Goal: Information Seeking & Learning: Learn about a topic

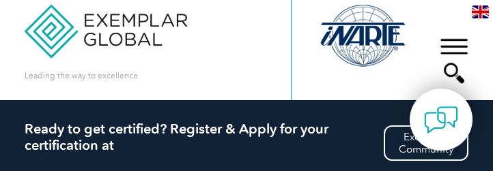
scroll to position [27, 0]
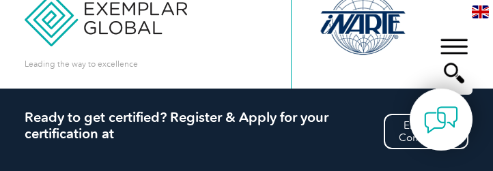
click at [459, 42] on div "▼" at bounding box center [453, 61] width 37 height 68
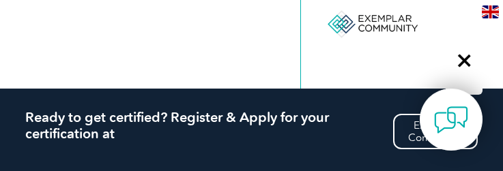
click at [463, 60] on div "▼" at bounding box center [464, 61] width 37 height 68
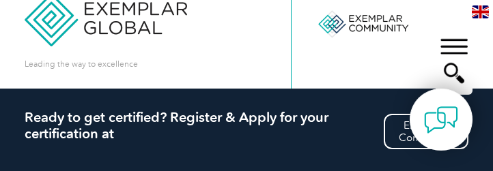
click at [458, 42] on div "▼" at bounding box center [453, 61] width 37 height 68
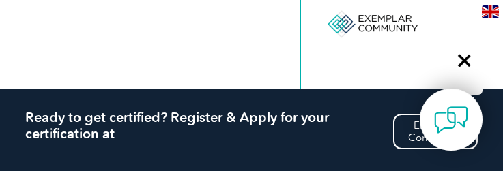
click at [462, 62] on div "▼" at bounding box center [464, 61] width 37 height 68
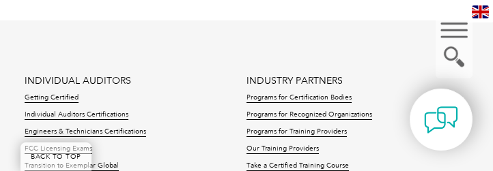
scroll to position [3548, 0]
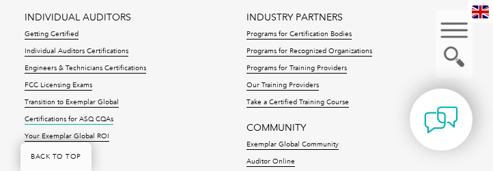
click at [83, 117] on link "Certifications for ASQ CQAs" at bounding box center [69, 120] width 89 height 10
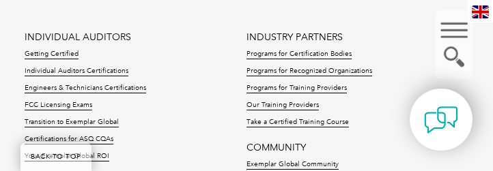
scroll to position [2139, 0]
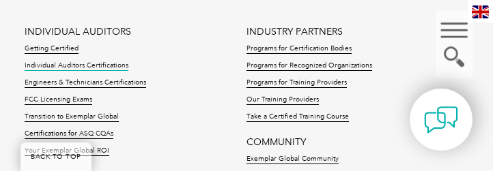
click at [111, 61] on link "Individual Auditors Certifications" at bounding box center [77, 66] width 104 height 10
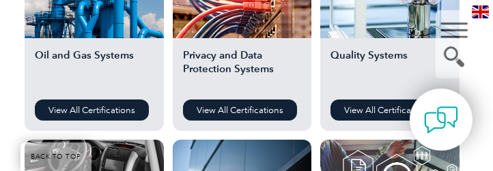
scroll to position [1092, 0]
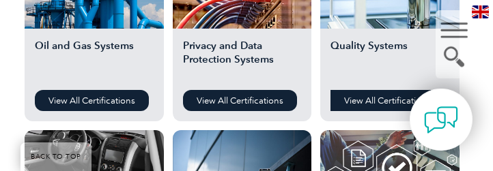
click at [371, 102] on link "View All Certifications" at bounding box center [387, 100] width 114 height 21
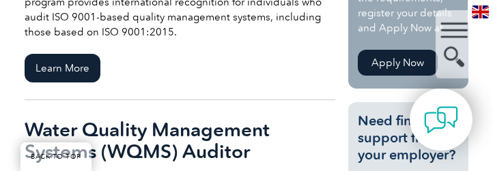
scroll to position [455, 0]
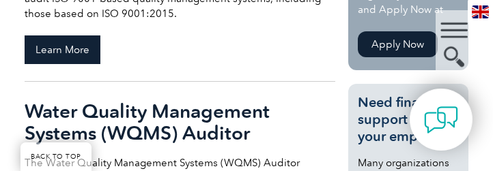
click at [69, 50] on span "Learn More" at bounding box center [63, 49] width 76 height 29
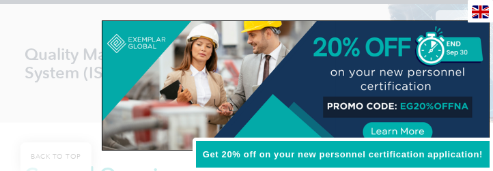
scroll to position [210, 0]
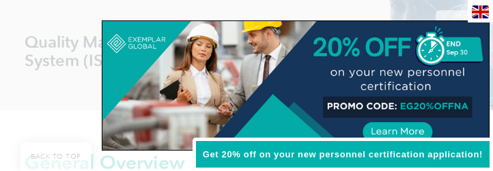
click at [56, 109] on div at bounding box center [246, 85] width 493 height 171
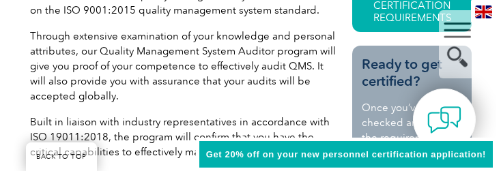
scroll to position [355, 0]
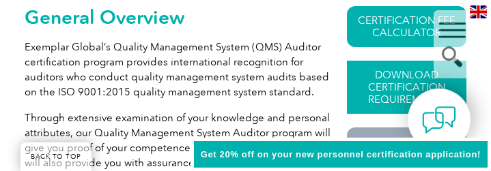
click at [393, 85] on link "Download Certification Requirements" at bounding box center [406, 87] width 119 height 53
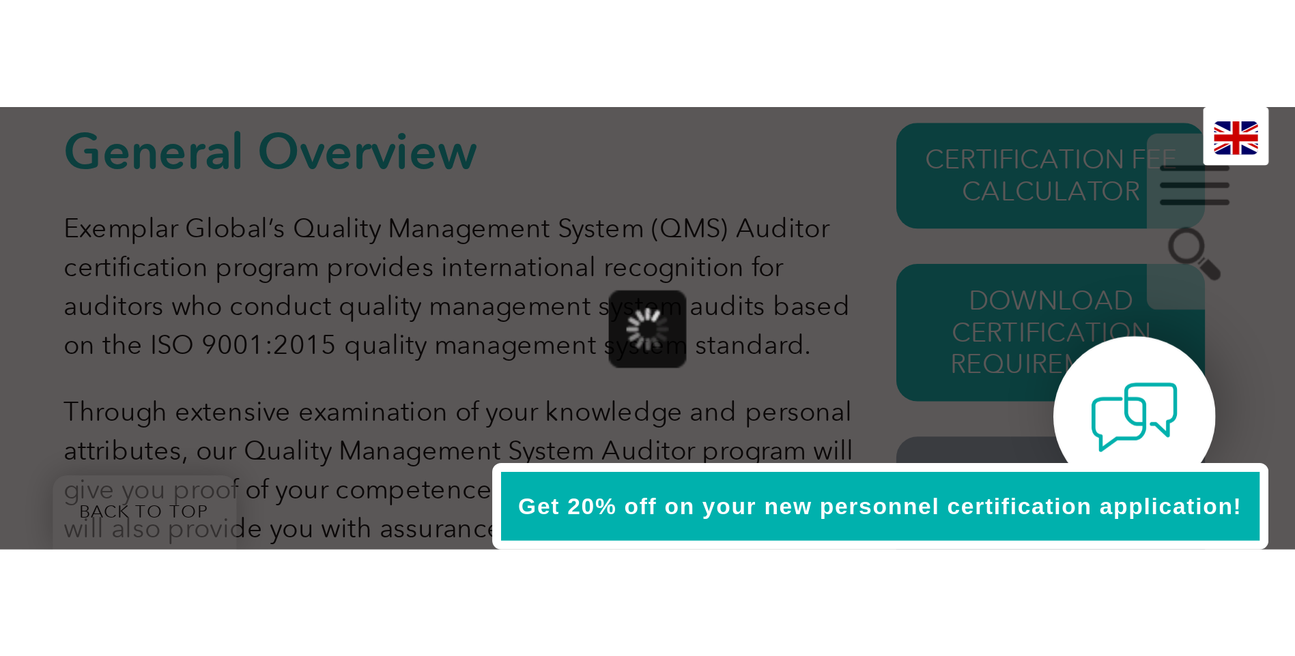
scroll to position [0, 0]
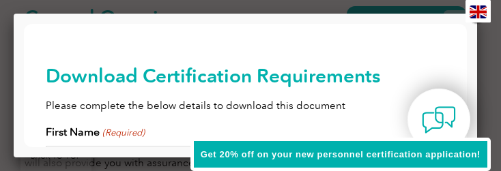
click at [488, 165] on div "Get 20% off on your new personnel certification application!" at bounding box center [340, 155] width 300 height 34
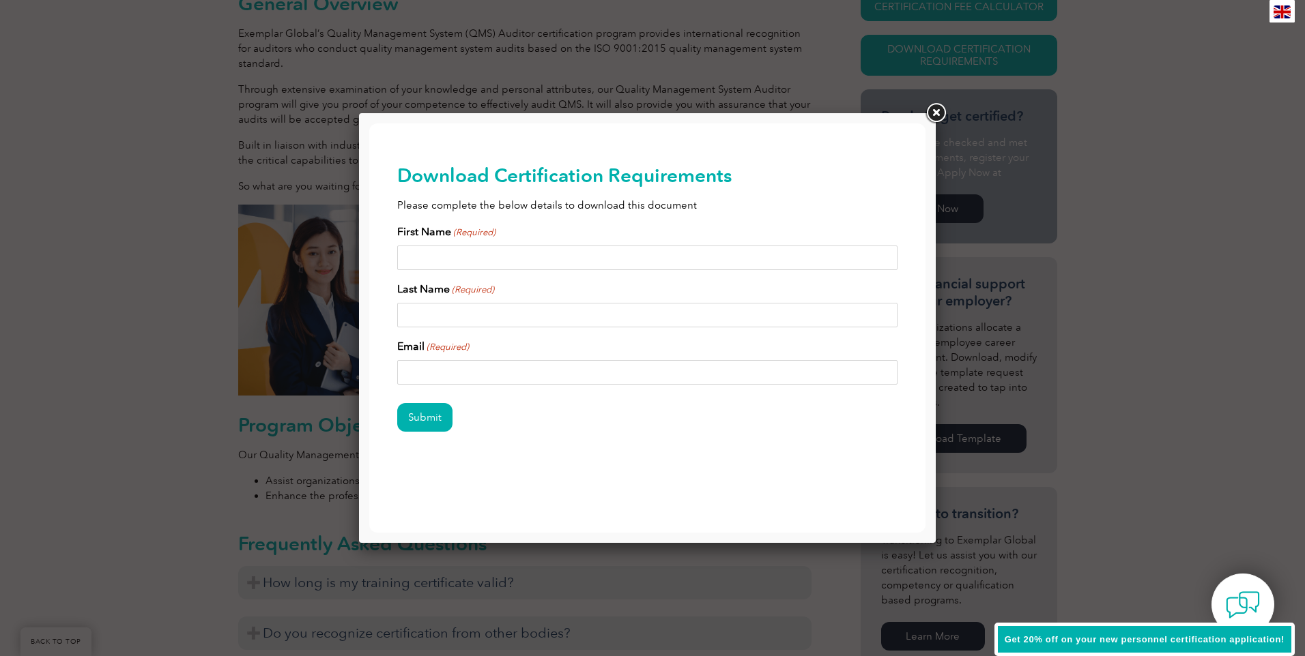
click at [492, 113] on link at bounding box center [935, 113] width 25 height 25
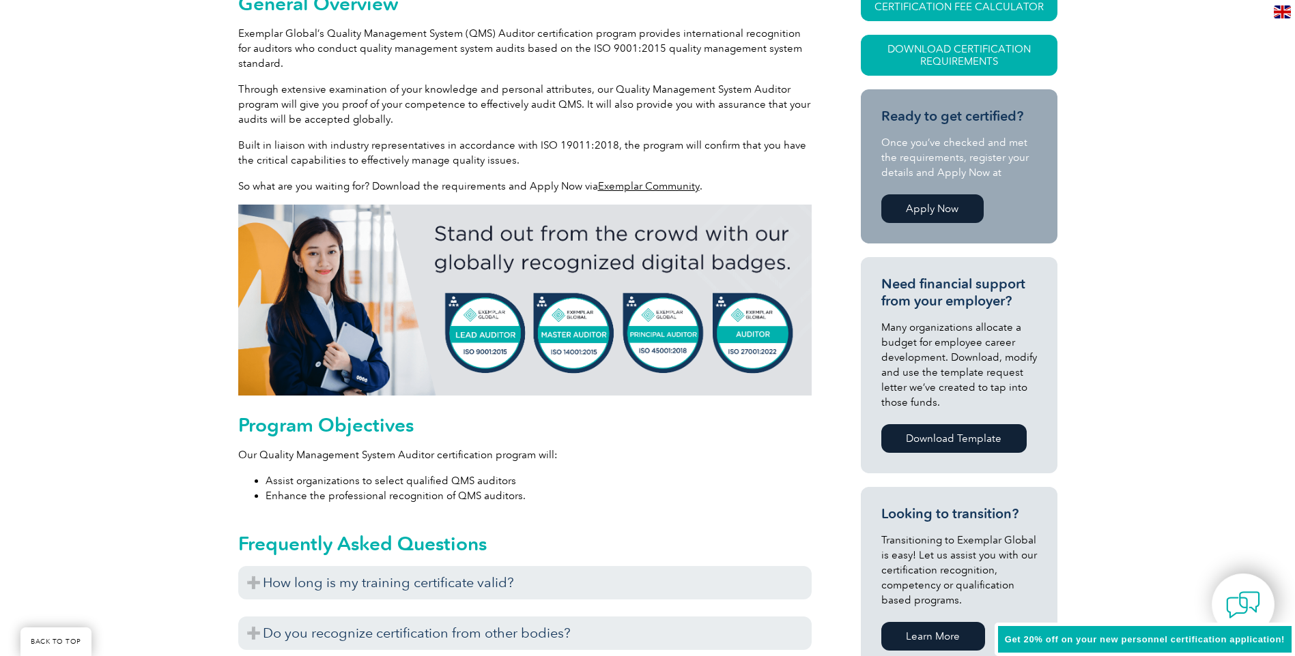
scroll to position [628, 0]
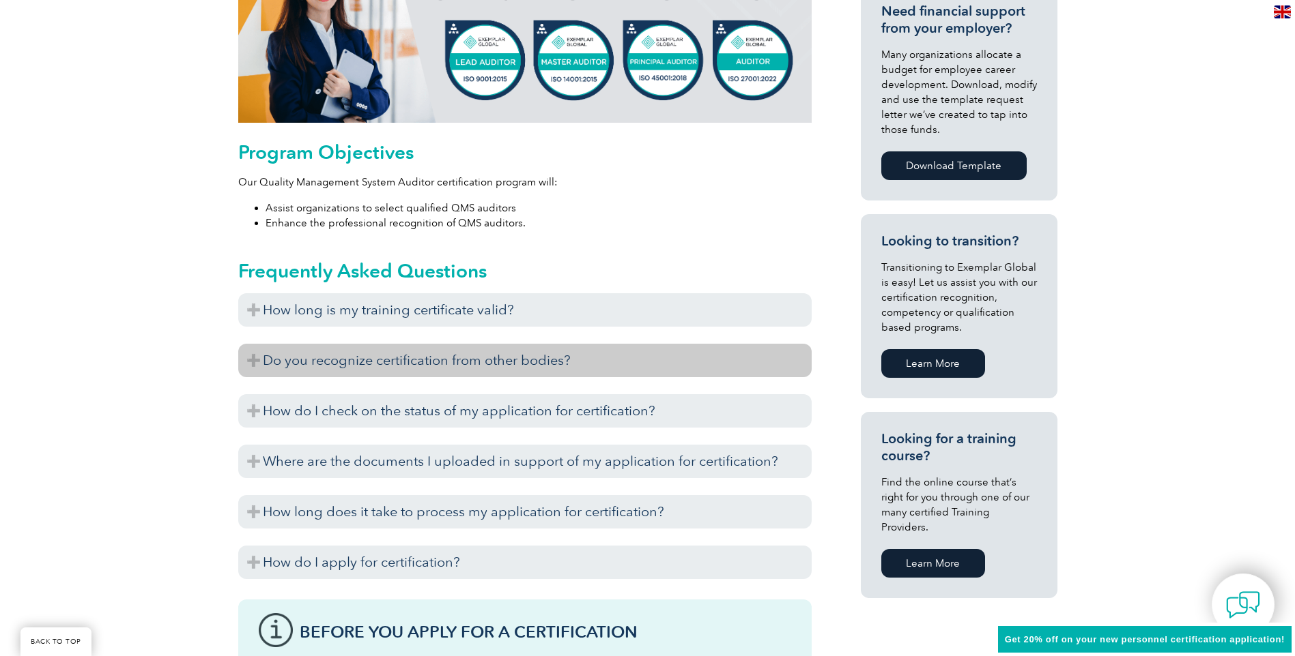
click at [492, 171] on h3 "Do you recognize certification from other bodies?" at bounding box center [524, 360] width 573 height 33
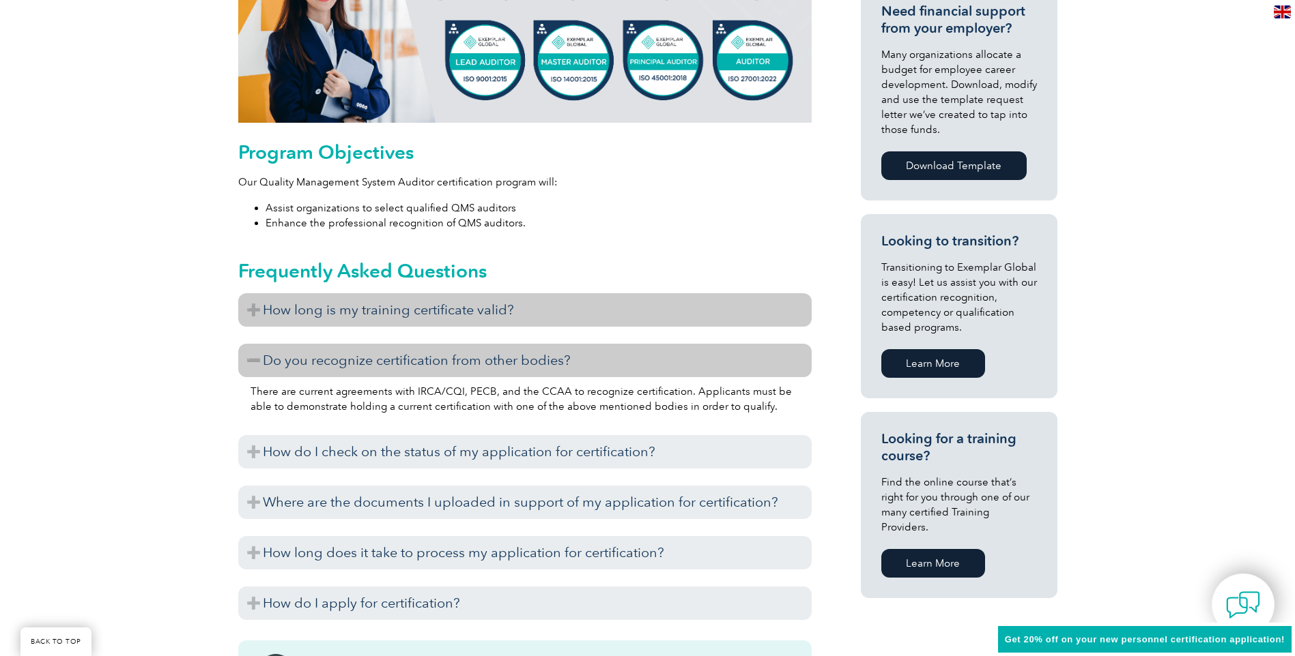
click at [492, 171] on h3 "How long is my training certificate valid?" at bounding box center [524, 309] width 573 height 33
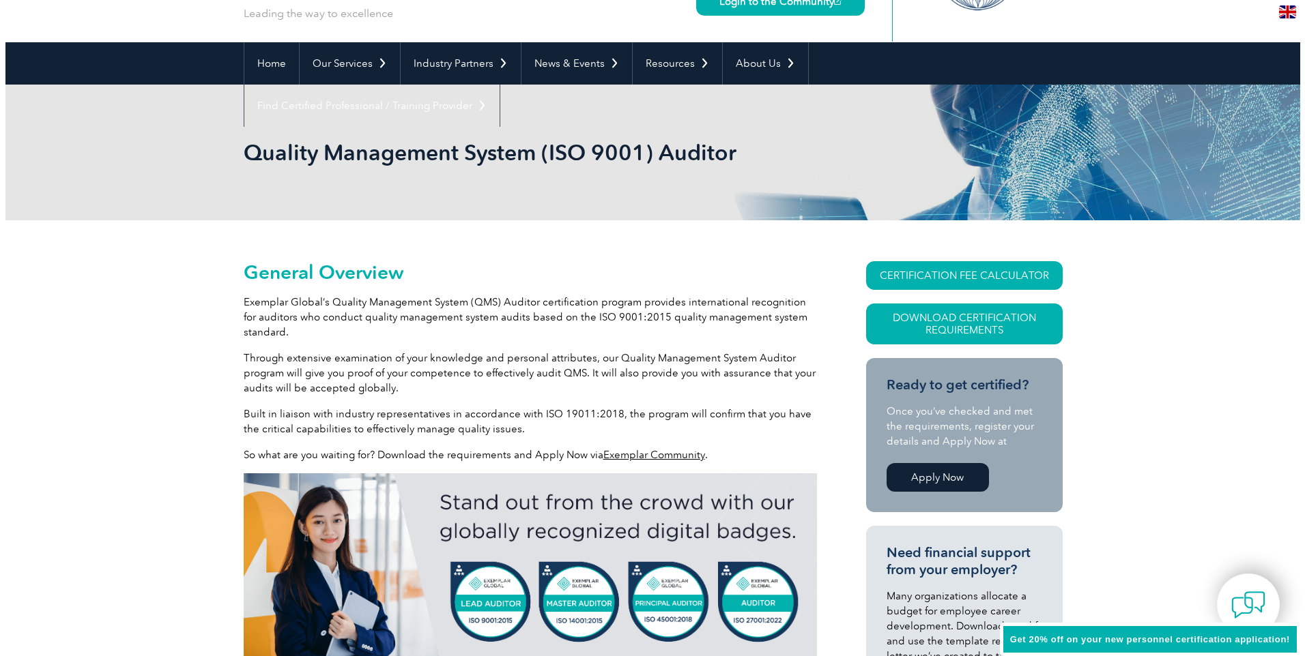
scroll to position [14, 0]
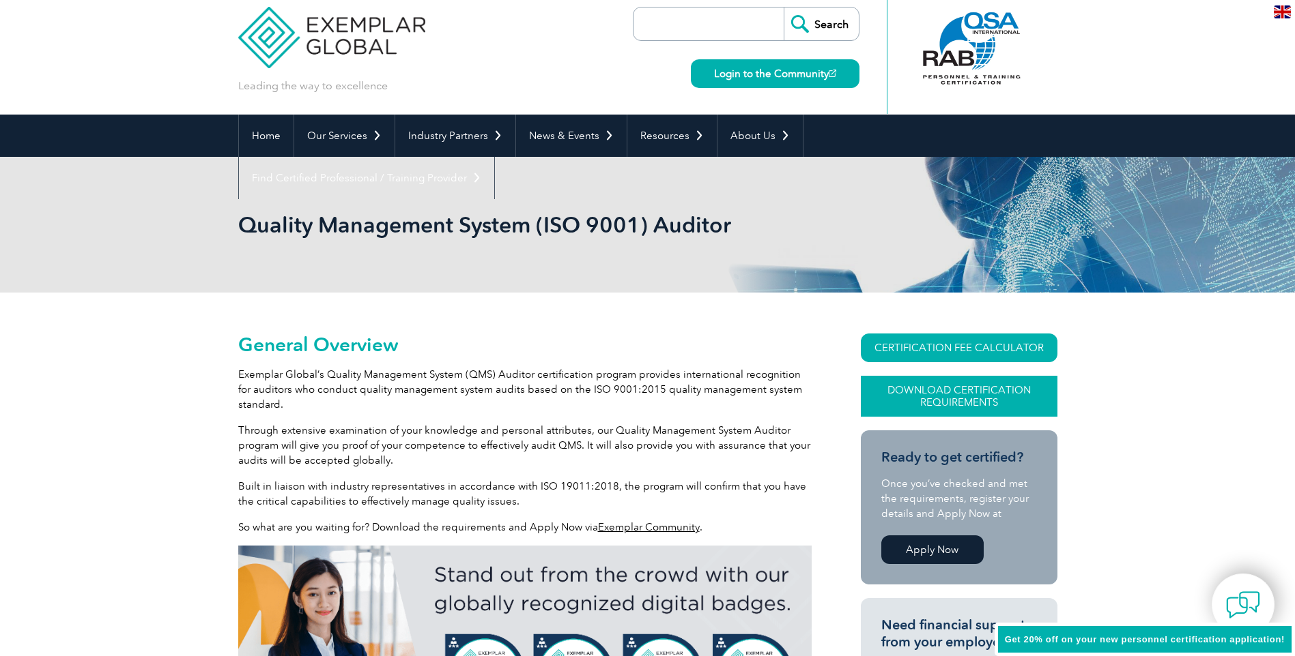
click at [492, 171] on link "Download Certification Requirements" at bounding box center [959, 396] width 197 height 41
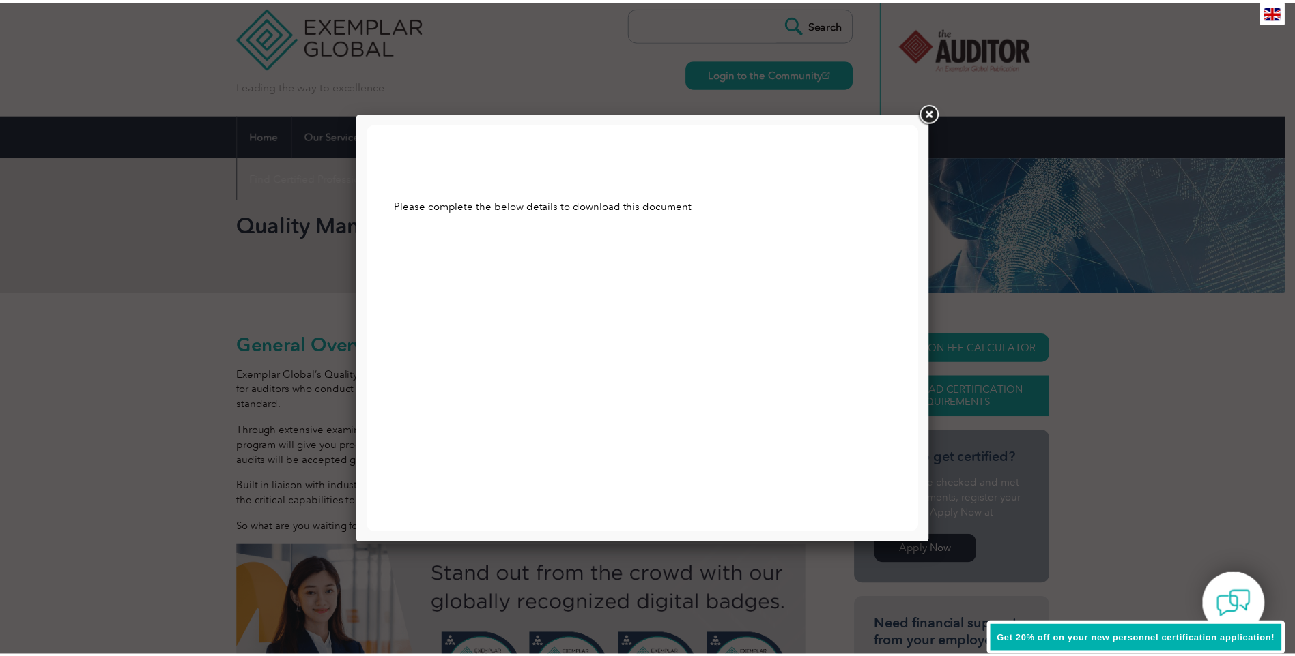
scroll to position [0, 0]
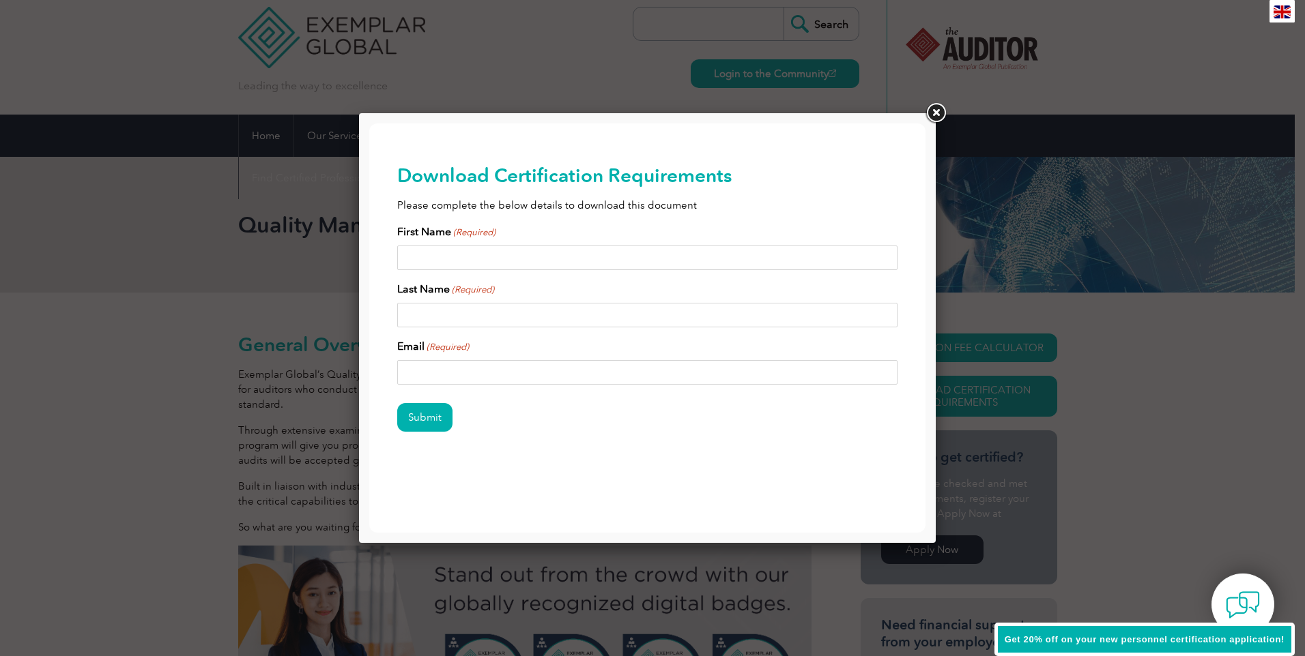
click at [492, 110] on link at bounding box center [935, 113] width 25 height 25
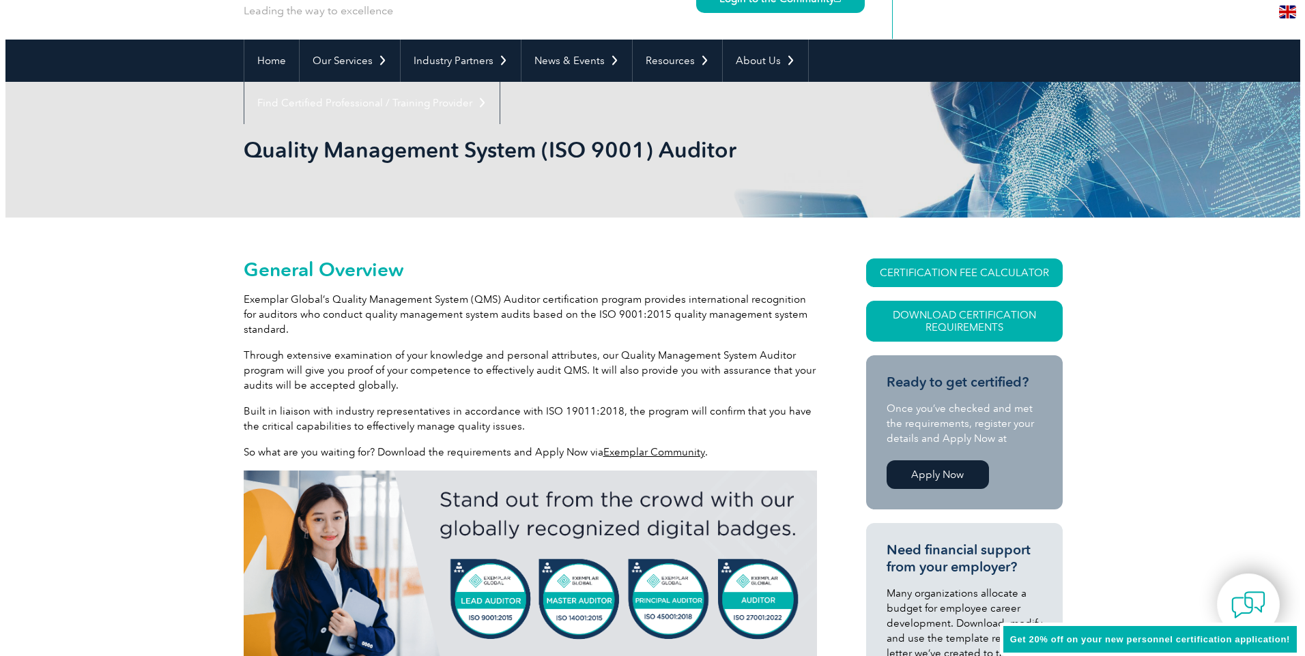
scroll to position [150, 0]
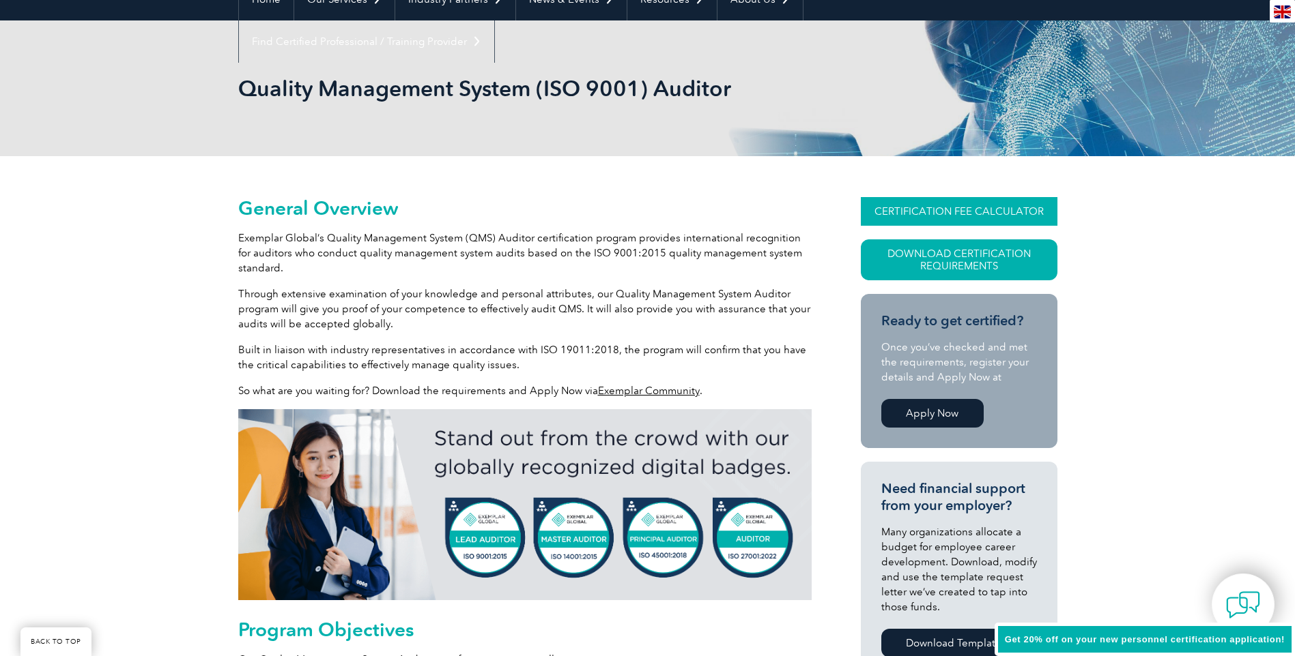
click at [492, 171] on link "CERTIFICATION FEE CALCULATOR" at bounding box center [959, 211] width 197 height 29
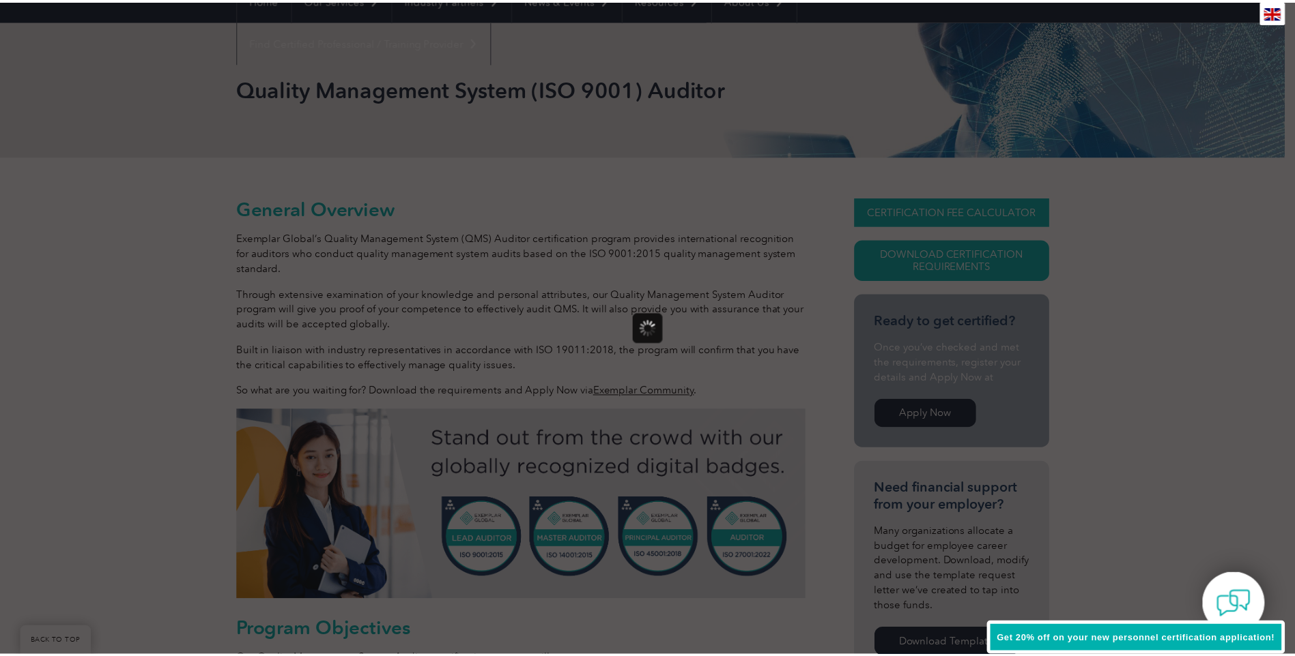
scroll to position [0, 0]
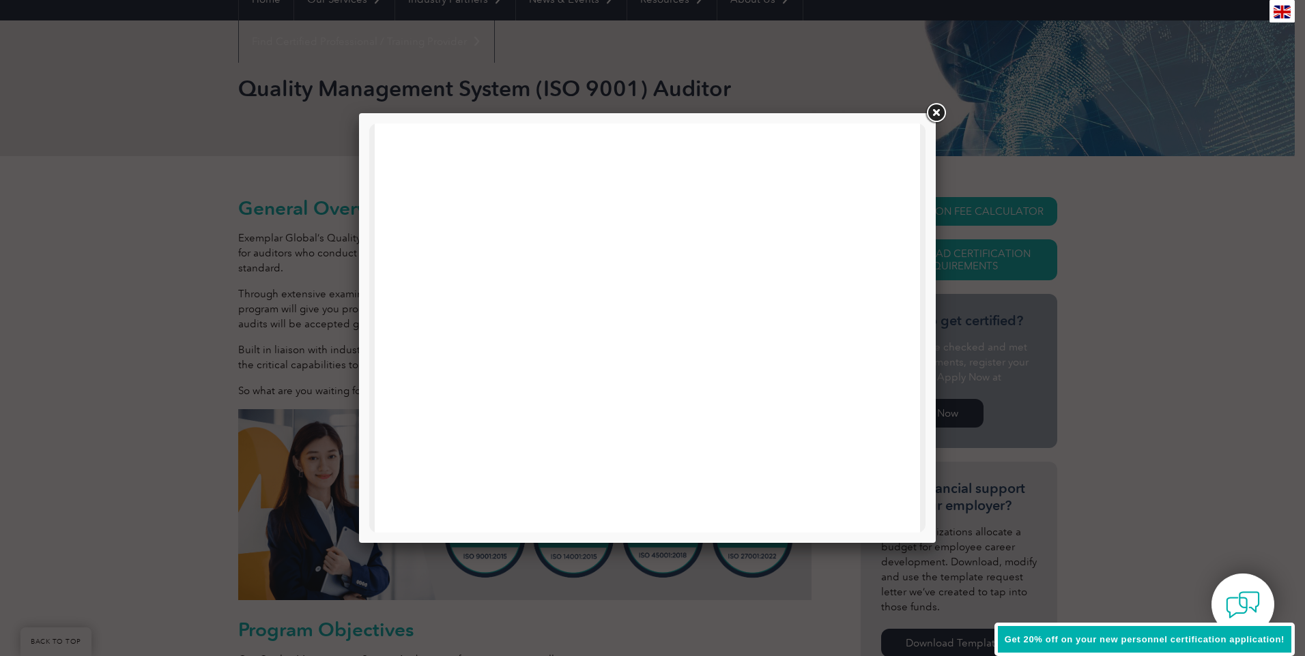
click at [492, 111] on link at bounding box center [935, 113] width 25 height 25
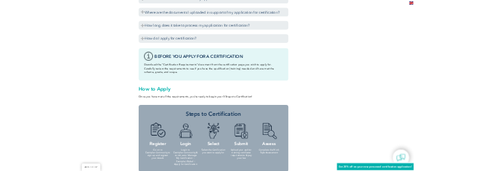
scroll to position [1310, 0]
